Goal: Find contact information: Find contact information

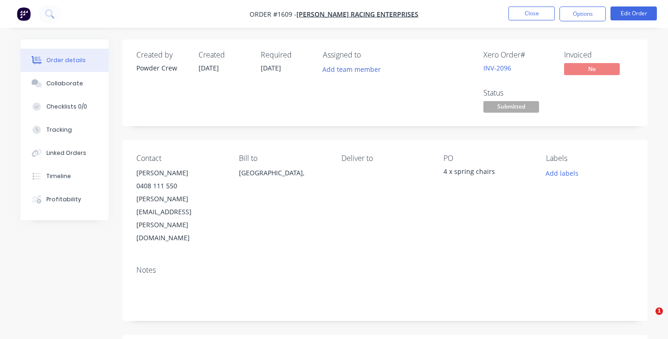
click at [521, 16] on button "Close" at bounding box center [531, 13] width 46 height 14
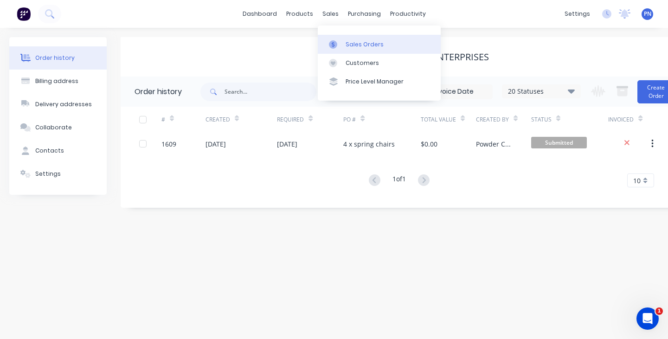
click at [346, 44] on div "Sales Orders" at bounding box center [365, 44] width 38 height 8
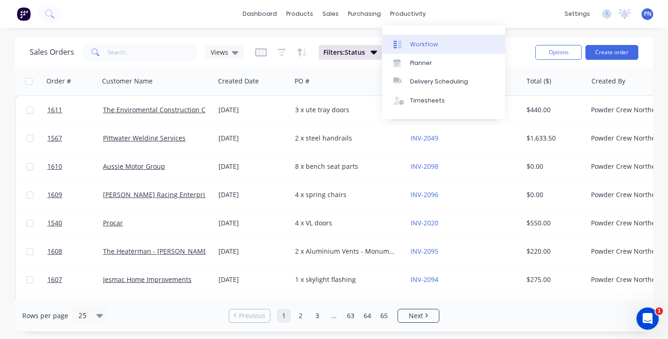
click at [410, 39] on link "Workflow" at bounding box center [443, 44] width 123 height 19
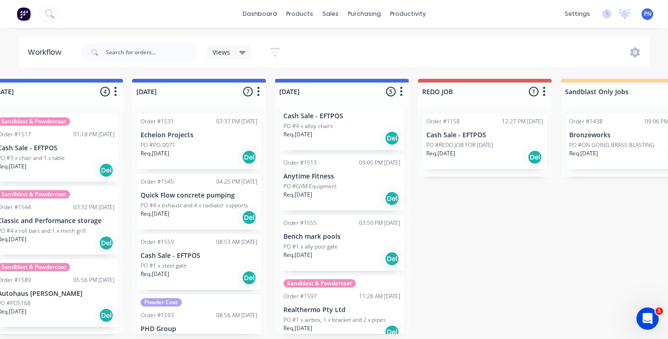
click at [199, 154] on div "Req. [DATE] Del" at bounding box center [199, 157] width 117 height 16
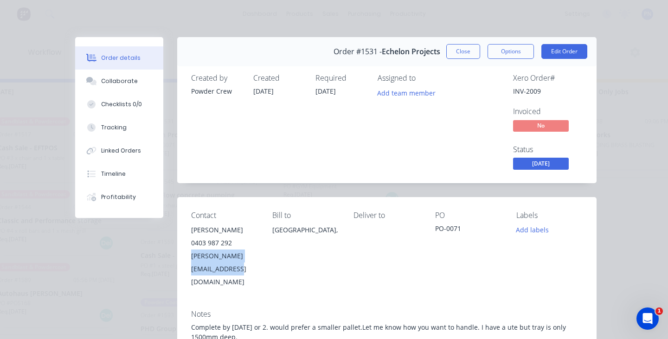
drag, startPoint x: 284, startPoint y: 257, endPoint x: 192, endPoint y: 256, distance: 92.3
click at [192, 256] on div "Contact [PERSON_NAME] [PHONE_NUMBER] [EMAIL_ADDRESS][DOMAIN_NAME] Bill to [GEOG…" at bounding box center [386, 249] width 419 height 105
copy div "[PERSON_NAME][EMAIL_ADDRESS][DOMAIN_NAME]"
drag, startPoint x: 231, startPoint y: 229, endPoint x: 168, endPoint y: 229, distance: 62.6
click at [168, 229] on div "Order #1531 - Echelon Projects Close Options Edit Order Created by Powder Crew …" at bounding box center [335, 322] width 521 height 570
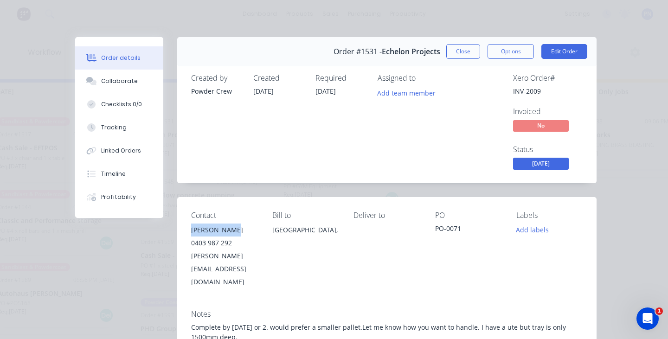
copy div "[PERSON_NAME]"
